Goal: Find specific page/section

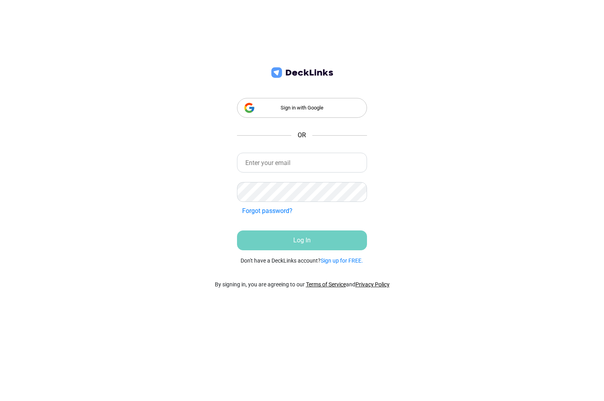
click at [313, 109] on div "Sign in with Google" at bounding box center [302, 108] width 130 height 20
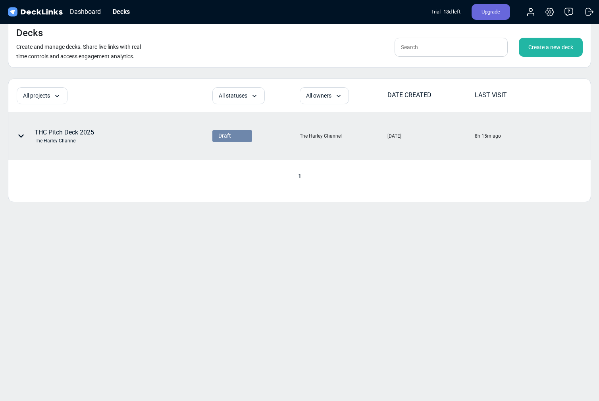
click at [91, 135] on div "THC Pitch Deck 2025 The Harley Channel" at bounding box center [64, 136] width 59 height 17
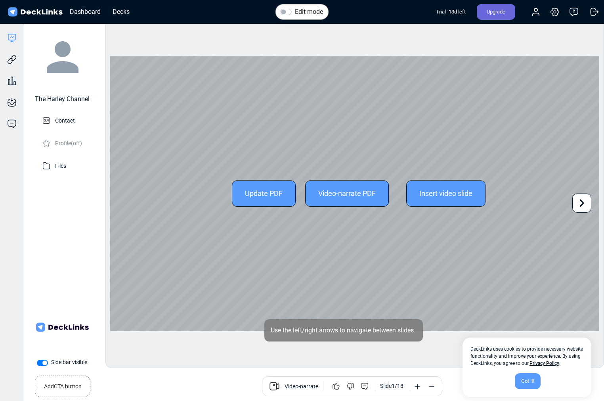
click at [553, 203] on icon at bounding box center [582, 203] width 15 height 15
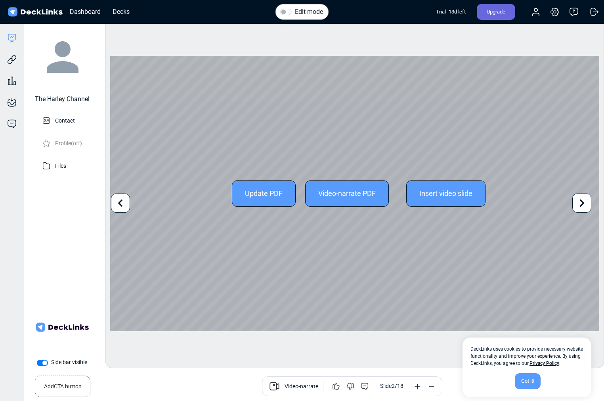
click at [553, 203] on icon at bounding box center [582, 203] width 15 height 15
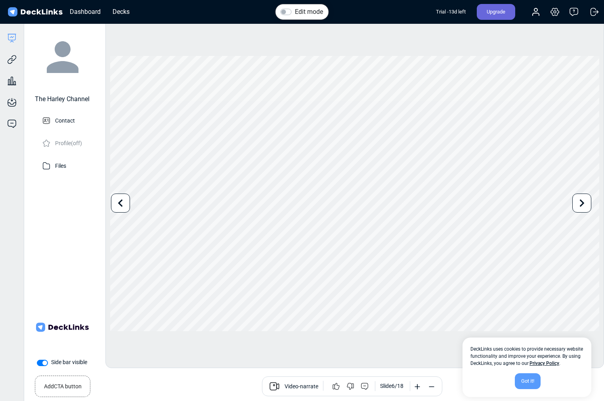
click at [526, 377] on div "Got it!" at bounding box center [528, 381] width 26 height 16
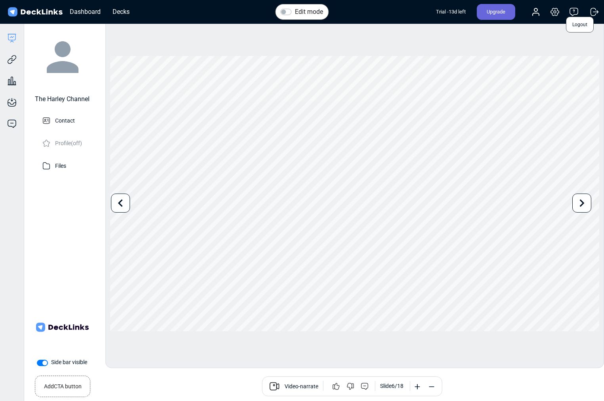
click at [553, 14] on icon at bounding box center [595, 12] width 10 height 10
